Goal: Transaction & Acquisition: Subscribe to service/newsletter

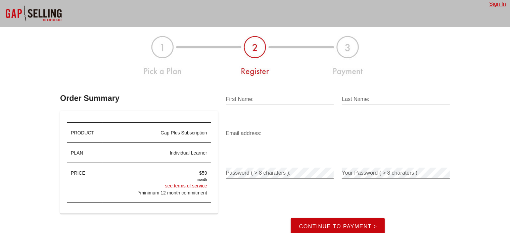
click at [55, 12] on div at bounding box center [33, 13] width 67 height 27
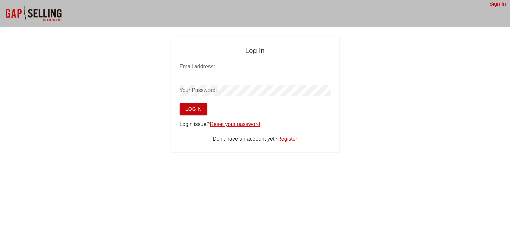
click at [71, 17] on div "Sign In" at bounding box center [255, 13] width 510 height 27
click at [41, 17] on div at bounding box center [33, 13] width 67 height 27
